Goal: Use online tool/utility: Utilize a website feature to perform a specific function

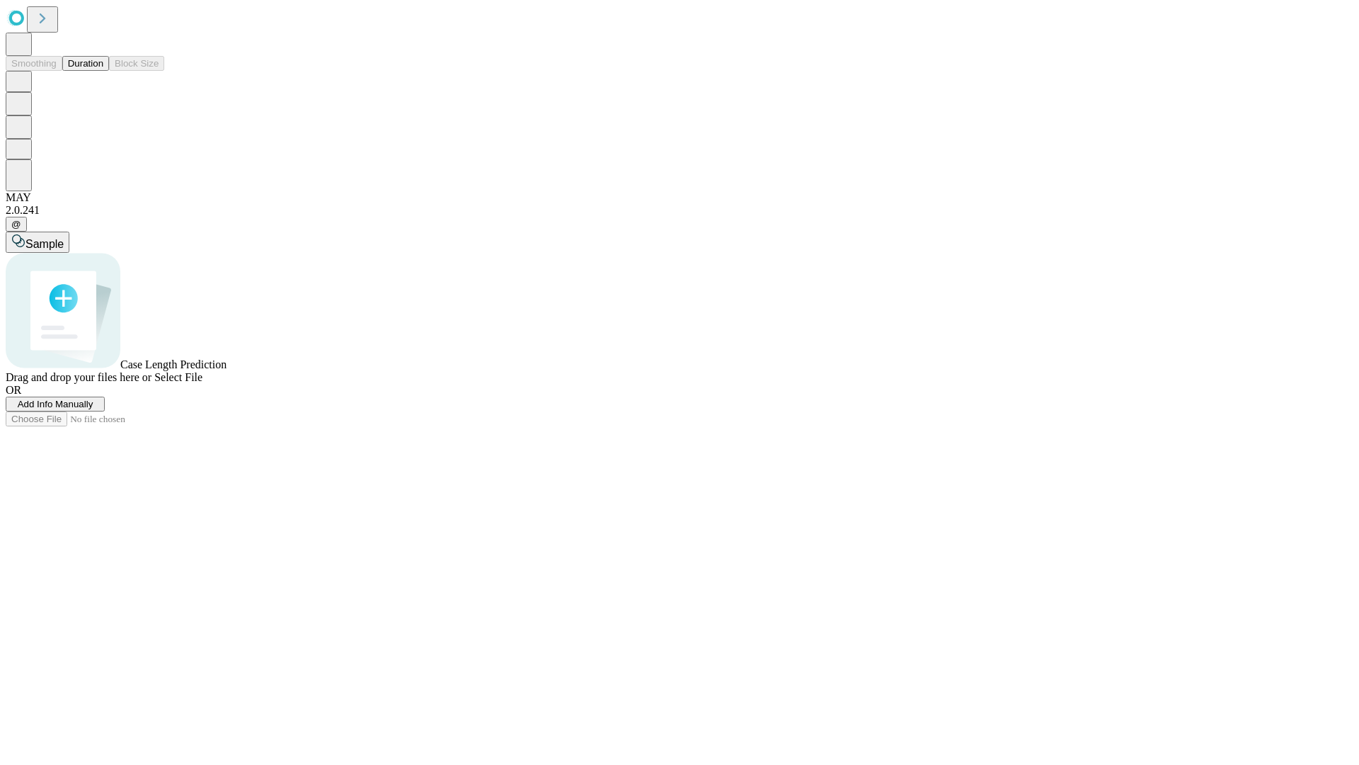
click at [93, 409] on span "Add Info Manually" at bounding box center [56, 404] width 76 height 11
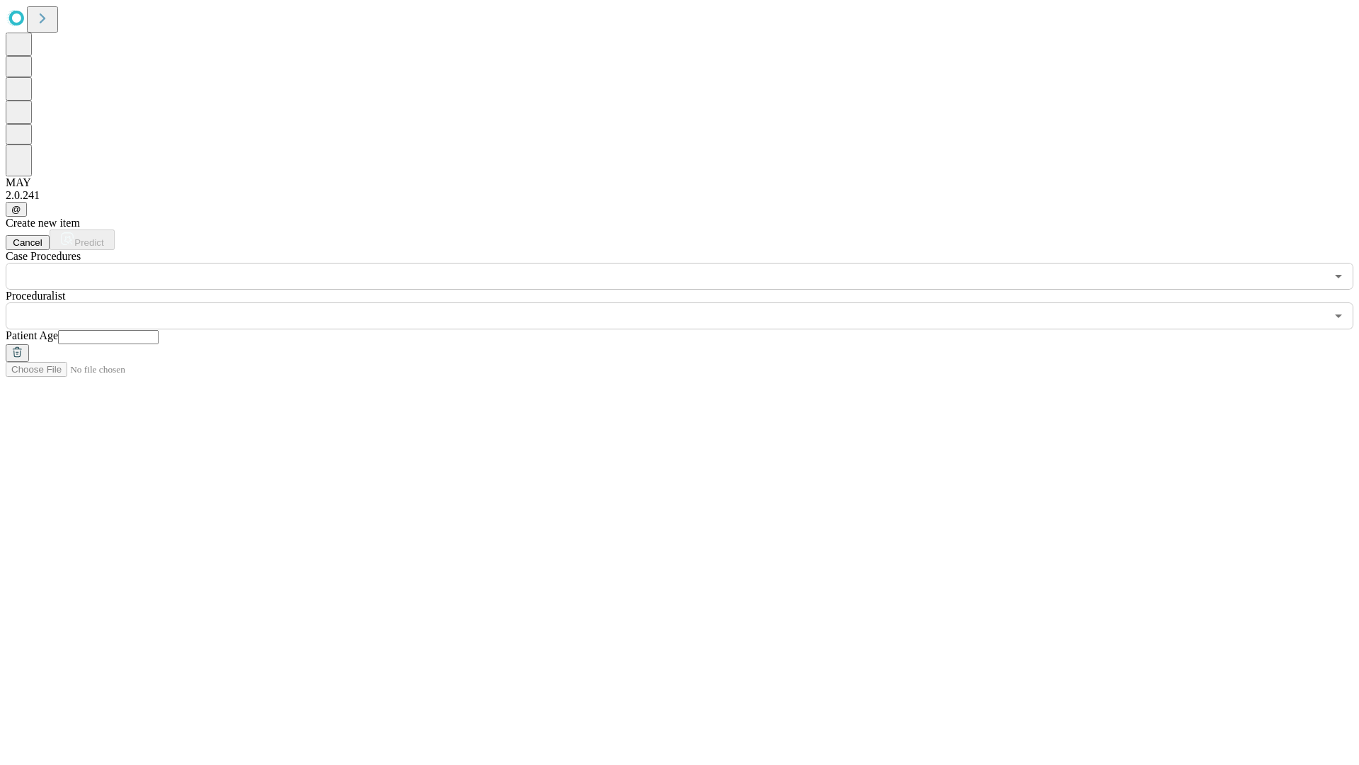
click at [159, 330] on input "text" at bounding box center [108, 337] width 101 height 14
type input "***"
click at [690, 302] on input "text" at bounding box center [666, 315] width 1320 height 27
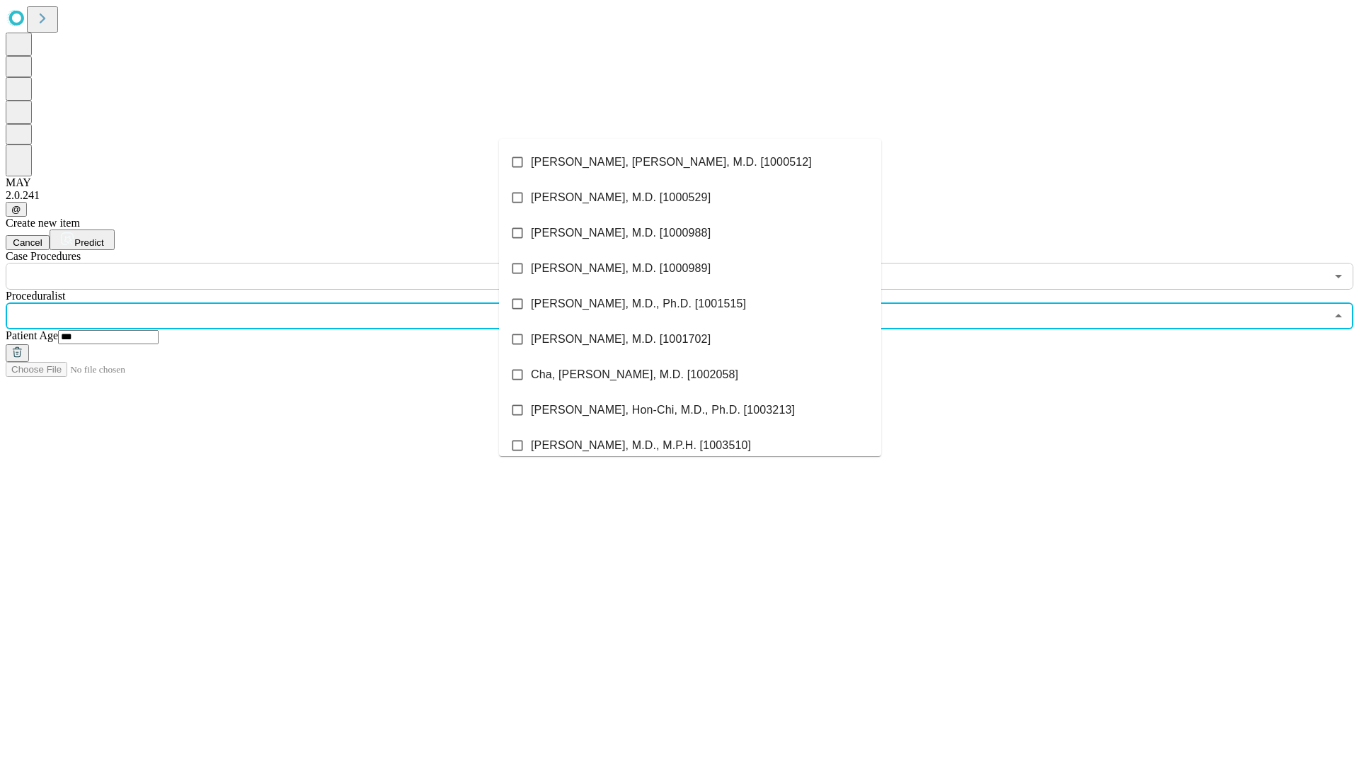
click at [690, 162] on li "[PERSON_NAME], [PERSON_NAME], M.D. [1000512]" at bounding box center [690, 161] width 382 height 35
click at [297, 263] on input "text" at bounding box center [666, 276] width 1320 height 27
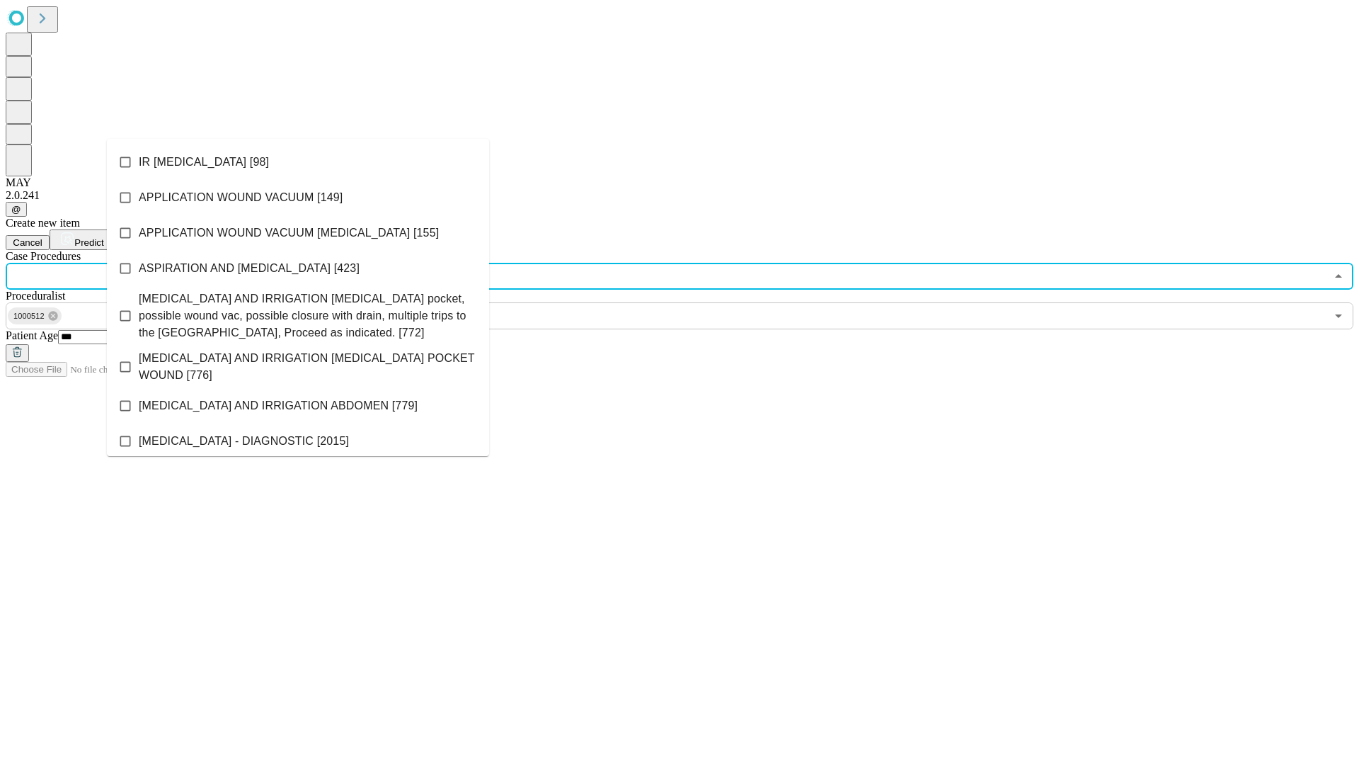
click at [298, 162] on li "IR [MEDICAL_DATA] [98]" at bounding box center [298, 161] width 382 height 35
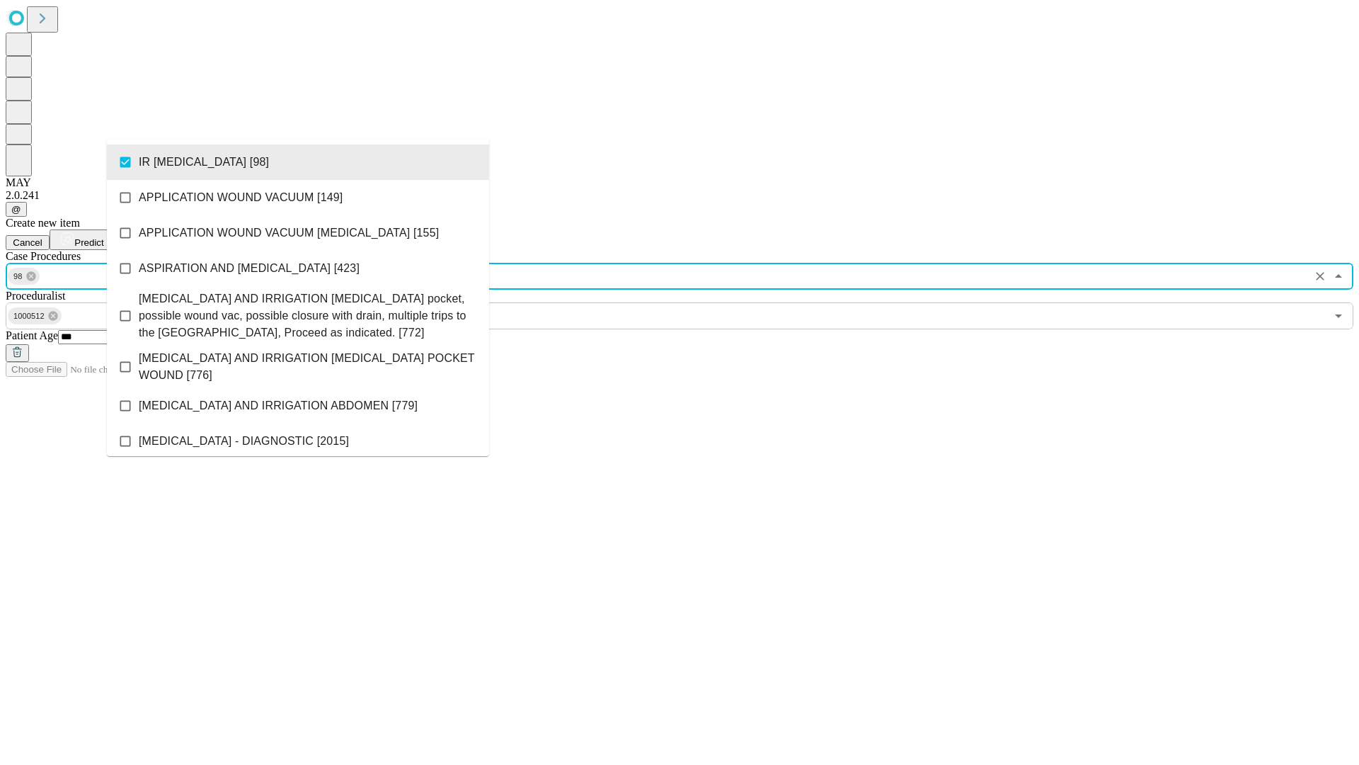
click at [103, 237] on span "Predict" at bounding box center [88, 242] width 29 height 11
